Goal: Find specific page/section: Find specific page/section

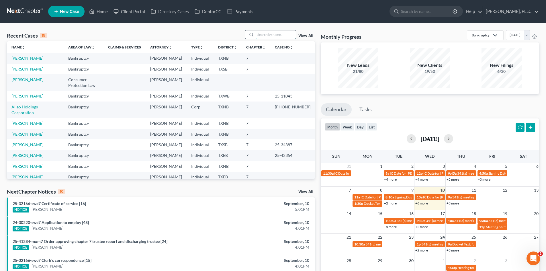
click at [276, 36] on input "search" at bounding box center [276, 34] width 40 height 8
type input "cotton"
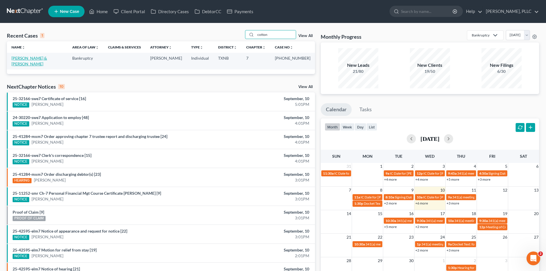
click at [36, 61] on link "[PERSON_NAME] & [PERSON_NAME]" at bounding box center [29, 61] width 36 height 11
select select "4"
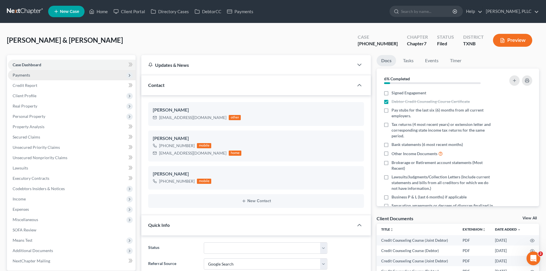
scroll to position [518, 0]
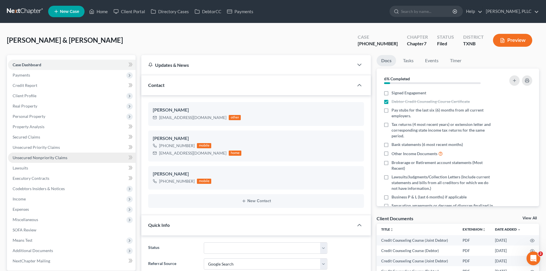
click at [44, 159] on span "Unsecured Nonpriority Claims" at bounding box center [40, 157] width 55 height 5
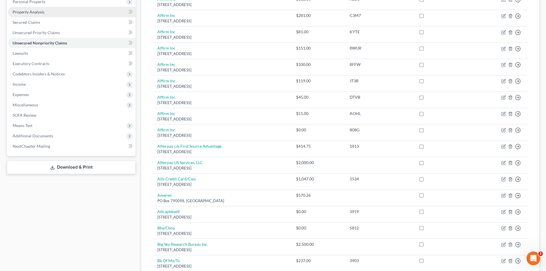
click at [47, 12] on link "Property Analysis" at bounding box center [72, 12] width 128 height 10
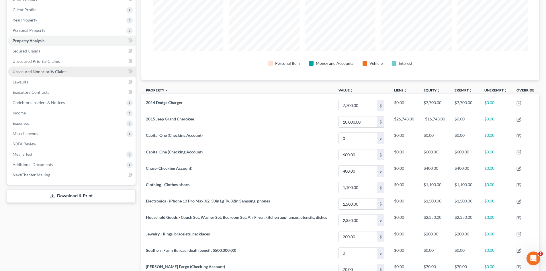
click at [50, 73] on span "Unsecured Nonpriority Claims" at bounding box center [40, 71] width 55 height 5
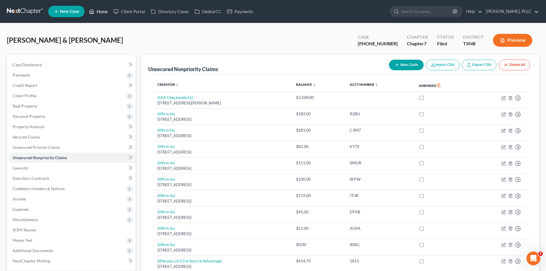
click at [102, 12] on link "Home" at bounding box center [98, 11] width 24 height 10
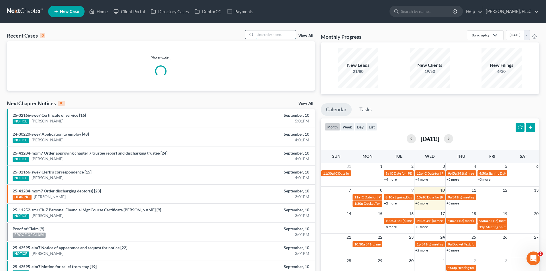
click at [273, 34] on input "search" at bounding box center [276, 34] width 40 height 8
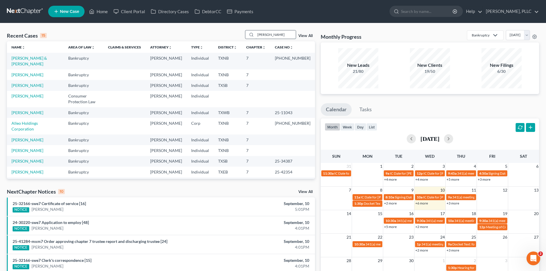
type input "[PERSON_NAME]"
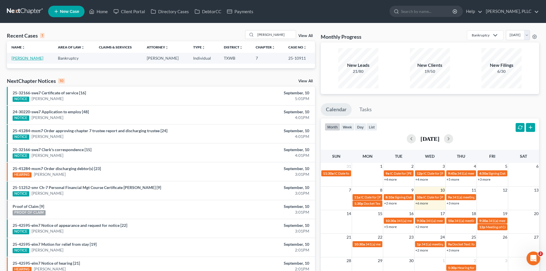
click at [25, 57] on link "[PERSON_NAME]" at bounding box center [27, 58] width 32 height 5
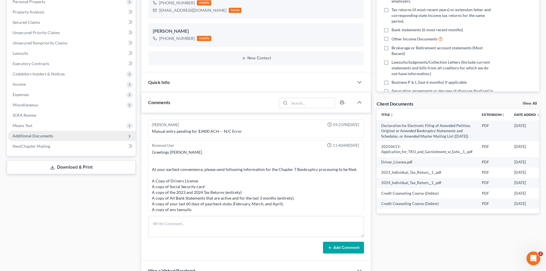
scroll to position [1378, 0]
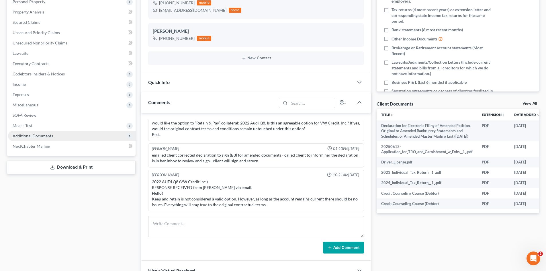
click at [30, 134] on span "Additional Documents" at bounding box center [33, 135] width 40 height 5
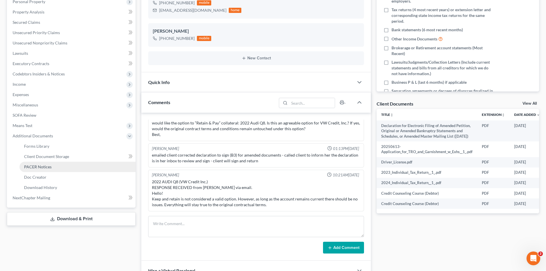
click at [62, 168] on link "PACER Notices" at bounding box center [78, 167] width 116 height 10
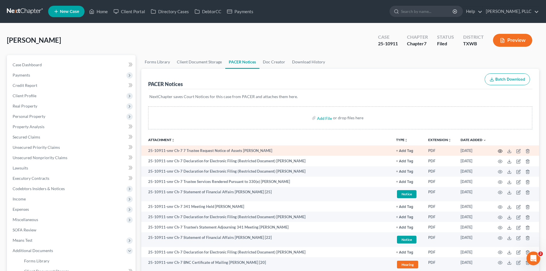
click at [500, 151] on circle "button" at bounding box center [500, 151] width 1 height 1
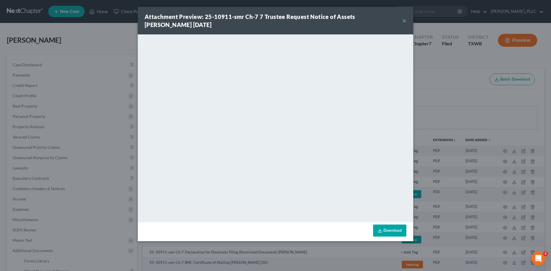
click at [403, 19] on button "×" at bounding box center [404, 20] width 4 height 7
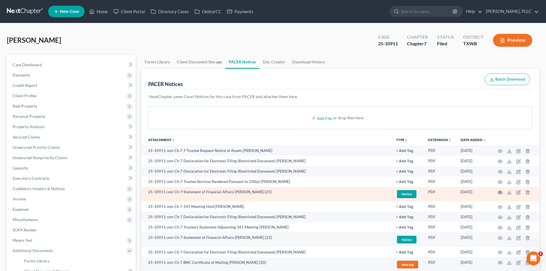
click at [500, 193] on icon "button" at bounding box center [500, 192] width 5 height 5
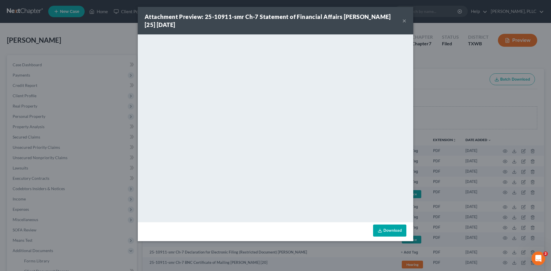
click at [404, 21] on button "×" at bounding box center [404, 20] width 4 height 7
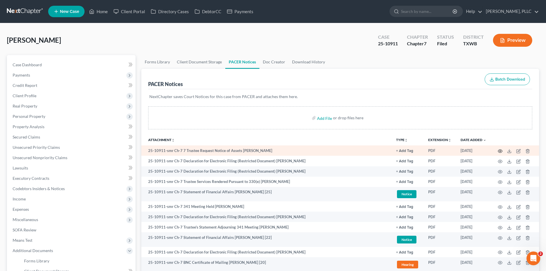
click at [500, 150] on icon "button" at bounding box center [500, 151] width 5 height 5
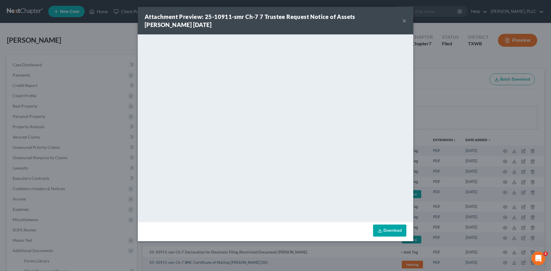
click at [400, 22] on div "Attachment Preview: 25-10911-smr Ch-7 7 Trustee Request Notice of Assets [PERSO…" at bounding box center [274, 21] width 258 height 16
click at [403, 21] on button "×" at bounding box center [404, 20] width 4 height 7
